Goal: Transaction & Acquisition: Register for event/course

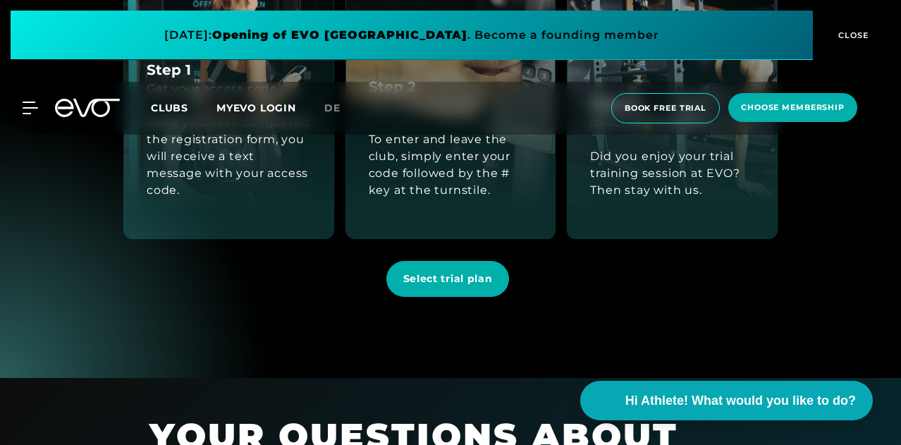
scroll to position [1381, 0]
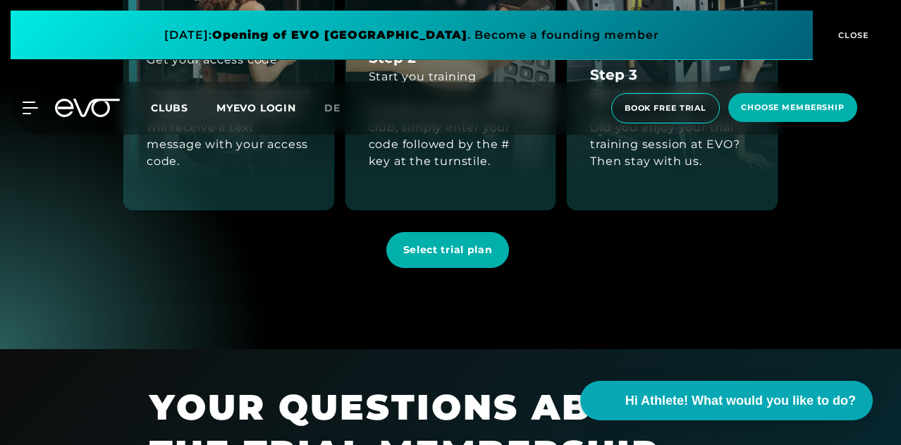
scroll to position [1407, 0]
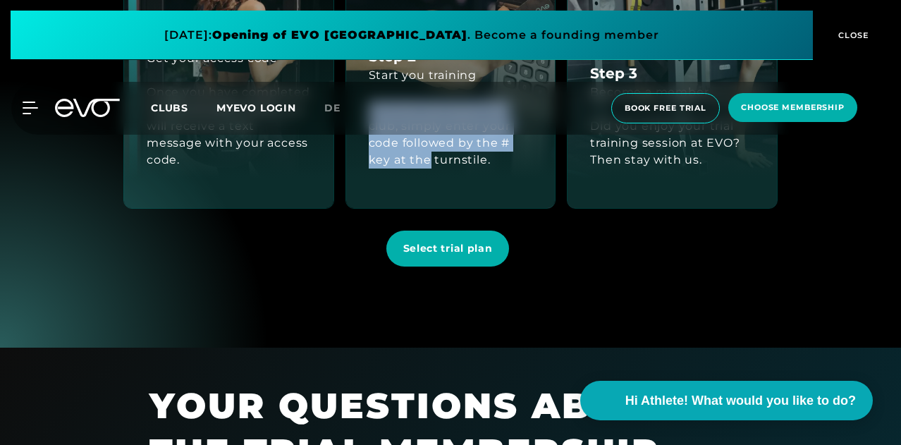
drag, startPoint x: 371, startPoint y: 190, endPoint x: 429, endPoint y: 252, distance: 84.8
click at [429, 185] on div "To enter and leave the club, simply enter your code followed by the # key at th…" at bounding box center [451, 134] width 164 height 101
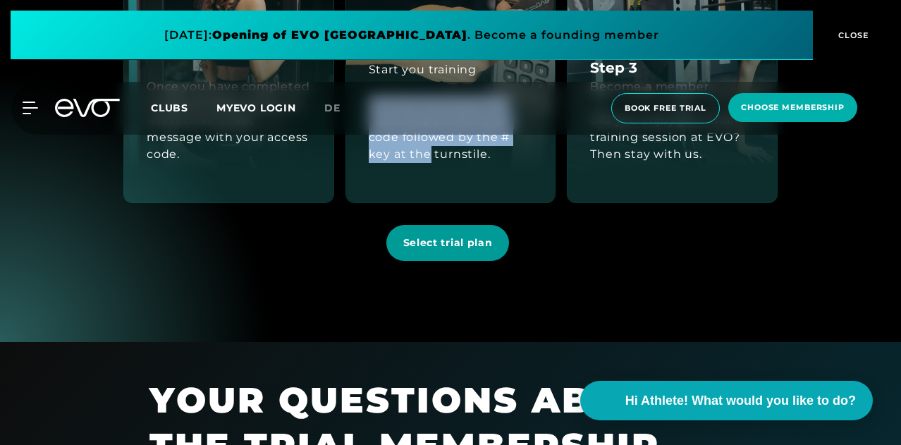
click at [447, 250] on span "Select trial plan" at bounding box center [448, 242] width 90 height 15
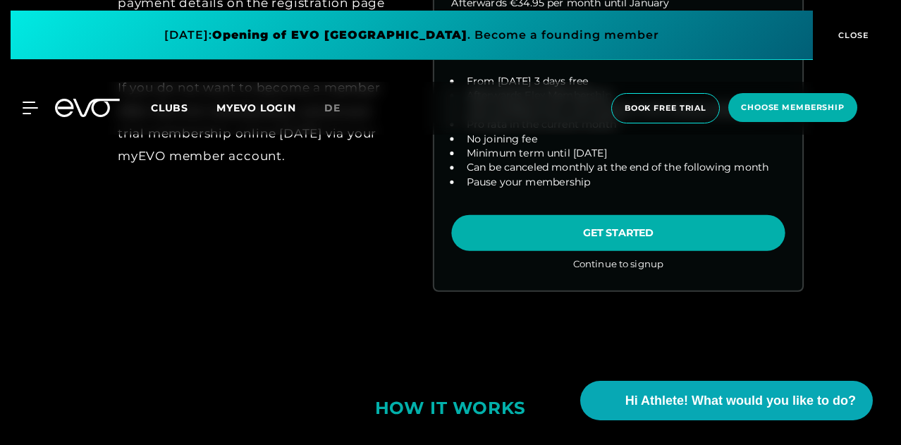
scroll to position [803, 0]
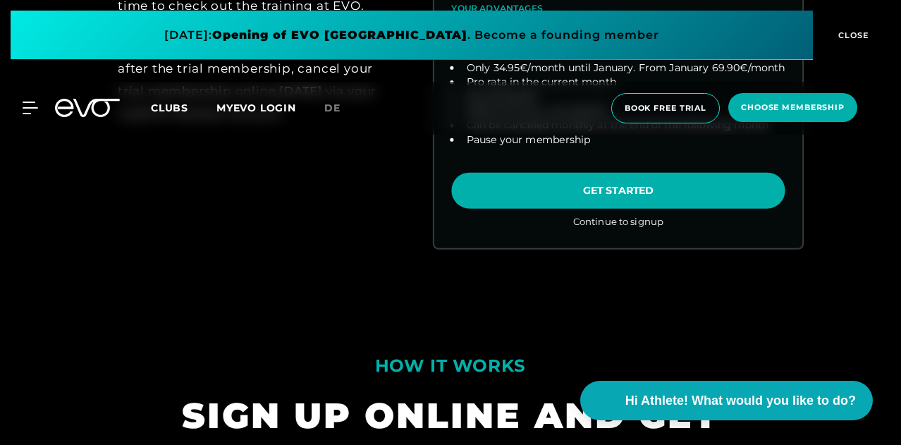
click at [541, 247] on link "choose plan" at bounding box center [618, 5] width 368 height 483
